Goal: Task Accomplishment & Management: Use online tool/utility

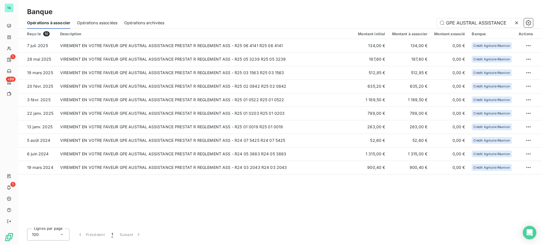
click at [515, 24] on icon at bounding box center [516, 23] width 6 height 6
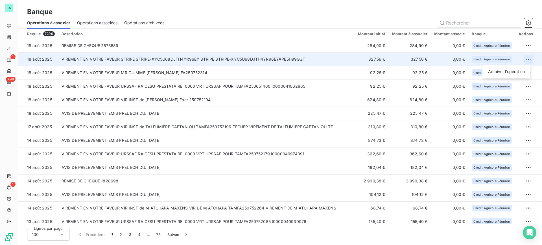
click at [523, 58] on html "TA 1 +99 1 Banque Opérations à associer Opérations associées Opérations archivé…" at bounding box center [271, 122] width 542 height 245
click at [519, 73] on div "Archiver l’opération" at bounding box center [505, 71] width 43 height 9
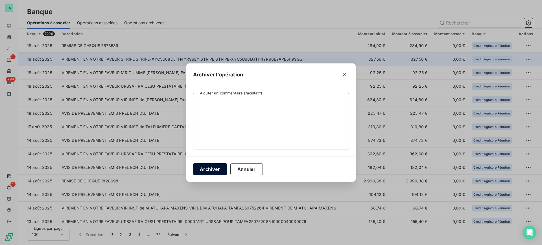
click at [205, 171] on button "Archiver" at bounding box center [210, 169] width 34 height 12
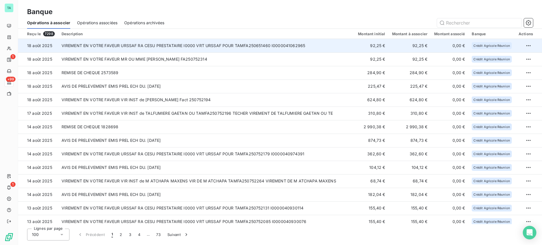
click at [149, 45] on td "VIREMENT EN VOTRE FAVEUR URSSAF RA CESU PRESTATAIRE I0000 VRT URSSAF POUR TAMFA…" at bounding box center [206, 46] width 296 height 14
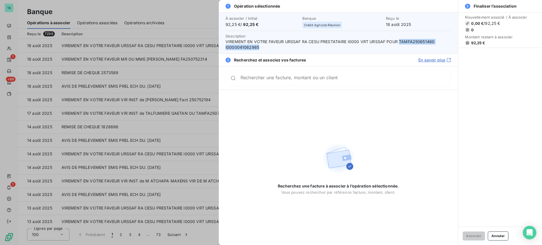
drag, startPoint x: 398, startPoint y: 42, endPoint x: 417, endPoint y: 45, distance: 19.5
click at [417, 45] on span "VIREMENT EN VOTRE FAVEUR URSSAF RA CESU PRESTATAIRE I0000 VRT URSSAF POUR TAMFA…" at bounding box center [337, 44] width 225 height 11
drag, startPoint x: 399, startPoint y: 41, endPoint x: 432, endPoint y: 42, distance: 33.6
click at [432, 42] on span "VIREMENT EN VOTRE FAVEUR URSSAF RA CESU PRESTATAIRE I0000 VRT URSSAF POUR TAMFA…" at bounding box center [337, 44] width 225 height 11
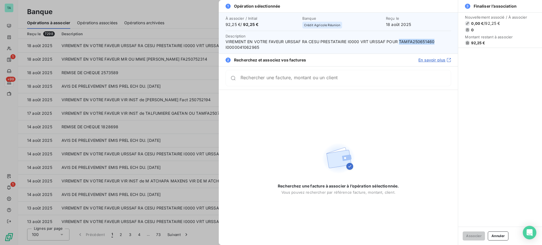
copy span "TAMFA250651460"
click at [499, 236] on button "Annuler" at bounding box center [497, 236] width 21 height 9
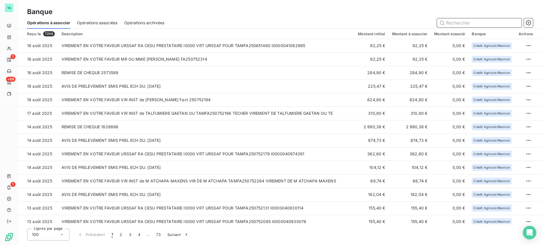
click at [469, 20] on input "text" at bounding box center [479, 22] width 85 height 9
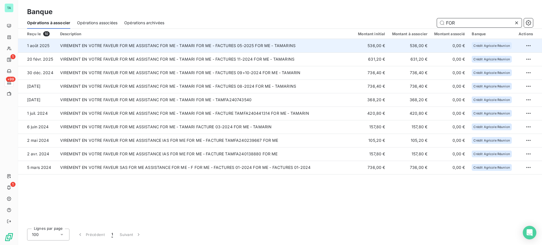
type input "FOR"
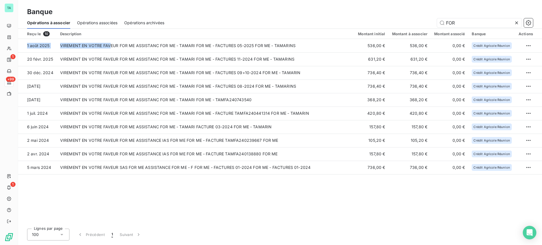
drag, startPoint x: 109, startPoint y: 45, endPoint x: 309, endPoint y: 180, distance: 241.7
click at [309, 180] on div "Reçu le 10 Description Montant initial Montant à associer Montant associé Banqu…" at bounding box center [280, 126] width 524 height 195
click at [161, 22] on span "Opérations archivées" at bounding box center [144, 23] width 40 height 6
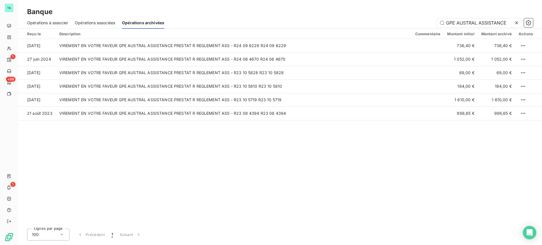
drag, startPoint x: 508, startPoint y: 19, endPoint x: 445, endPoint y: 17, distance: 63.8
click at [445, 17] on div "Opérations à associer Opérations associées Opérations archivées GPE AUSTRAL ASS…" at bounding box center [280, 23] width 524 height 12
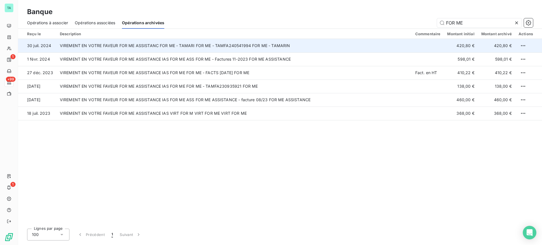
type input "FOR ME"
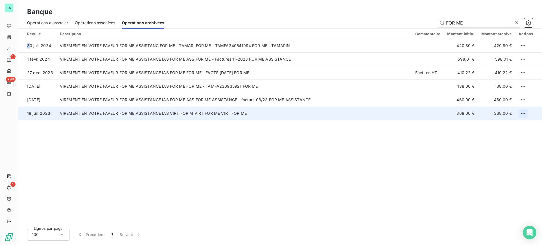
drag, startPoint x: 28, startPoint y: 45, endPoint x: 519, endPoint y: 113, distance: 495.2
click at [519, 113] on tbody "[DATE] VIREMENT EN VOTRE FAVEUR FOR ME ASSISTANC FOR ME - TAMARI FOR ME - TAMFA…" at bounding box center [280, 79] width 524 height 81
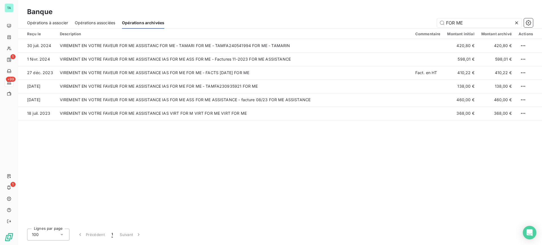
click at [105, 157] on div "Reçu le Description Commentaire Montant initial Montant archivé Actions [DATE] …" at bounding box center [280, 126] width 524 height 195
click at [46, 21] on span "Opérations à associer" at bounding box center [47, 23] width 41 height 6
